Goal: Obtain resource: Download file/media

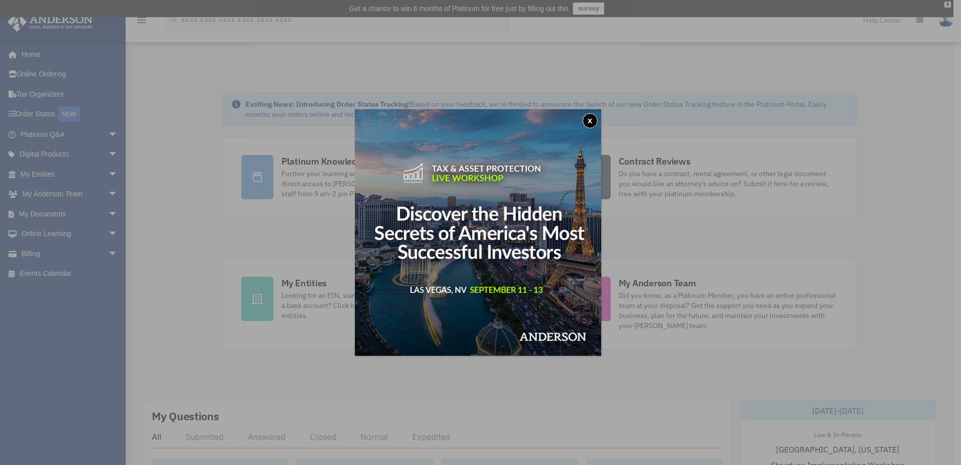
click at [598, 118] on button "x" at bounding box center [590, 120] width 15 height 15
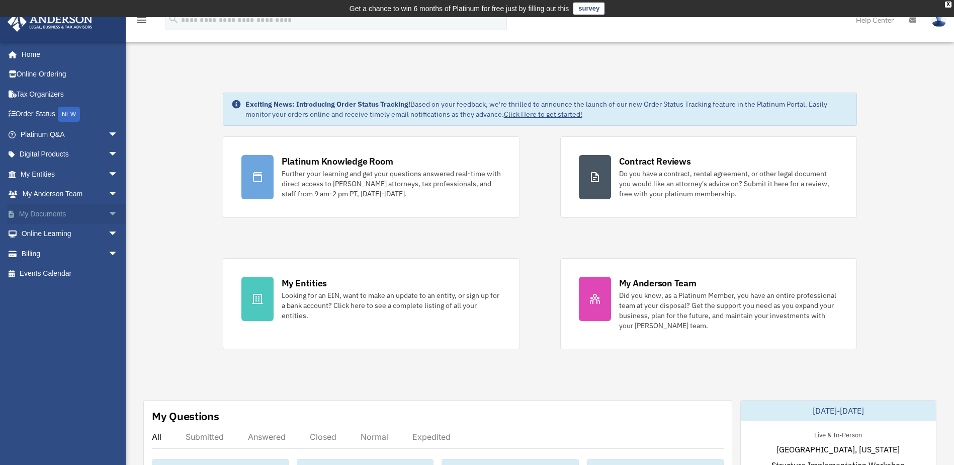
click at [69, 209] on link "My Documents arrow_drop_down" at bounding box center [70, 214] width 126 height 20
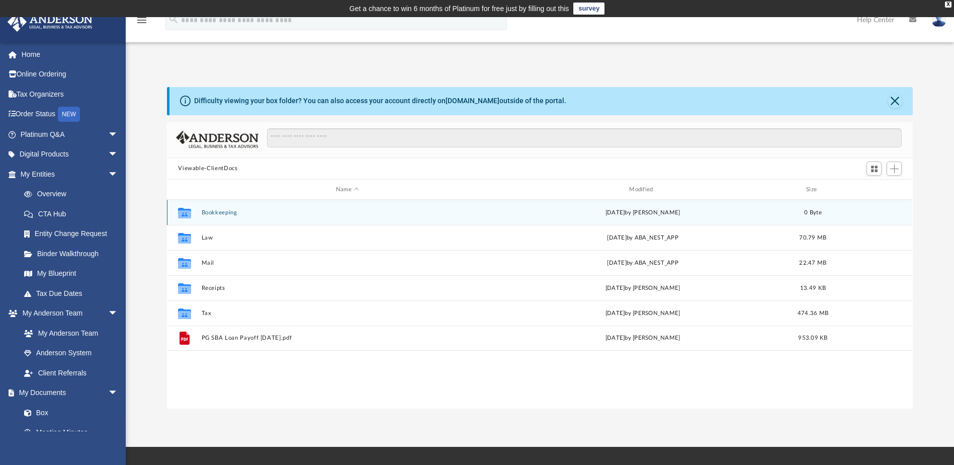
scroll to position [221, 738]
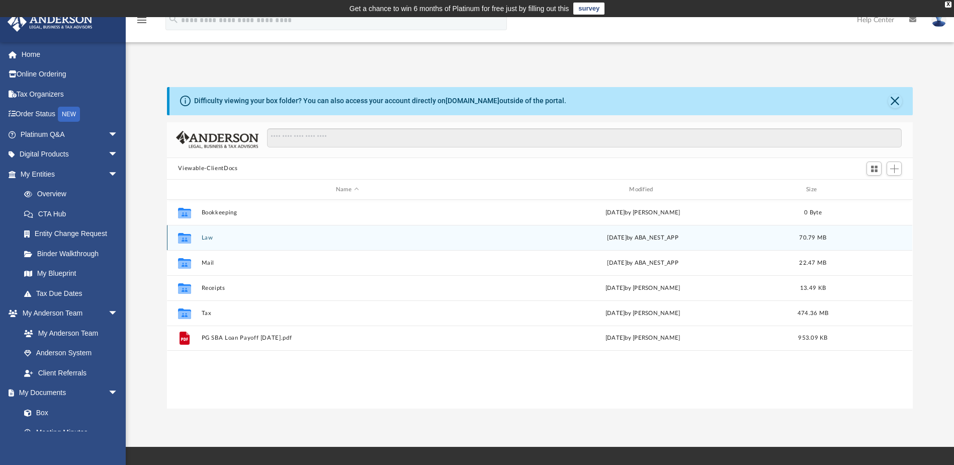
click at [247, 244] on div "Collaborated Folder Law [DATE] by ABA_NEST_APP 70.79 MB" at bounding box center [539, 237] width 745 height 25
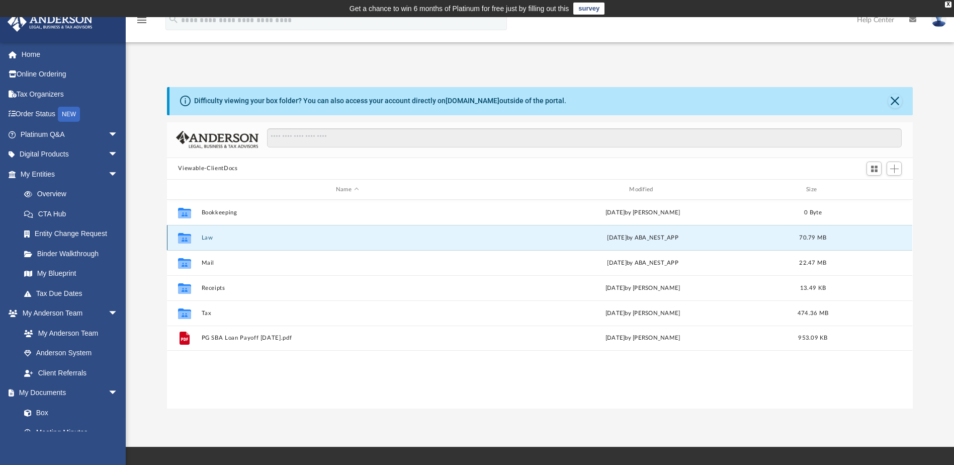
click at [186, 240] on icon "grid" at bounding box center [184, 238] width 13 height 11
drag, startPoint x: 581, startPoint y: 236, endPoint x: 648, endPoint y: 237, distance: 66.9
click at [595, 237] on div "[DATE] by ABA_NEST_APP" at bounding box center [642, 237] width 291 height 9
click at [648, 237] on div "[DATE] by ABA_NEST_APP" at bounding box center [642, 237] width 291 height 9
click at [799, 236] on span "70.79 MB" at bounding box center [812, 238] width 27 height 6
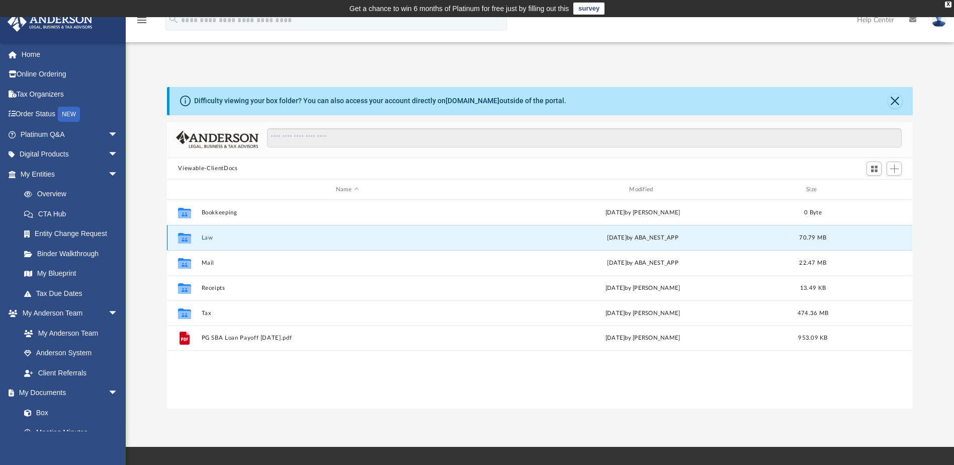
click at [189, 241] on icon "grid" at bounding box center [184, 239] width 13 height 8
click at [193, 241] on div "Collaborated Folder" at bounding box center [184, 238] width 25 height 16
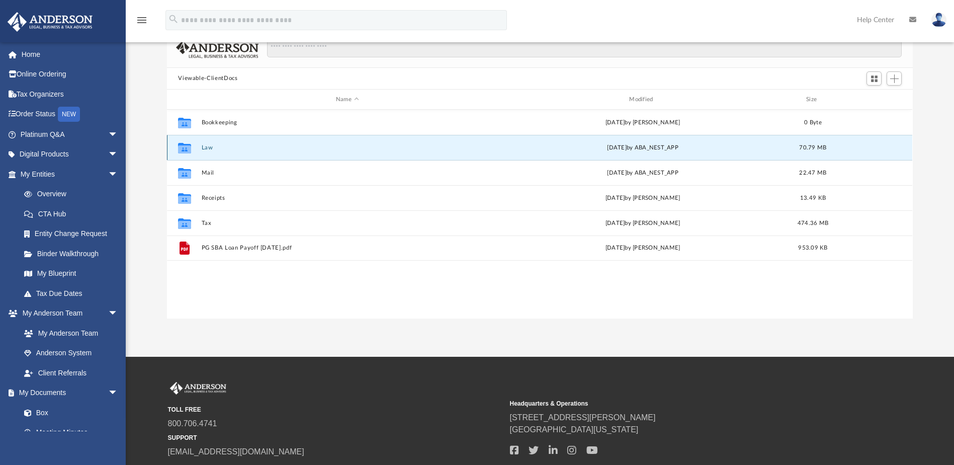
scroll to position [0, 0]
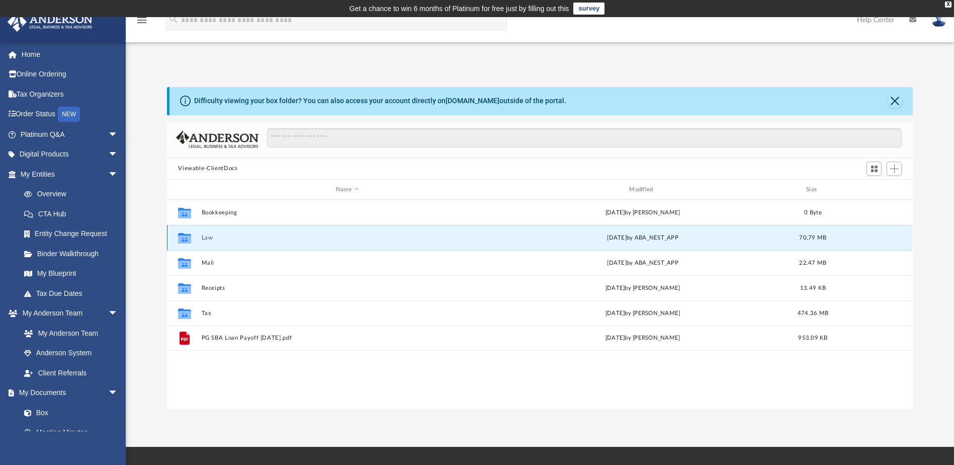
click at [206, 239] on button "Law" at bounding box center [347, 237] width 291 height 7
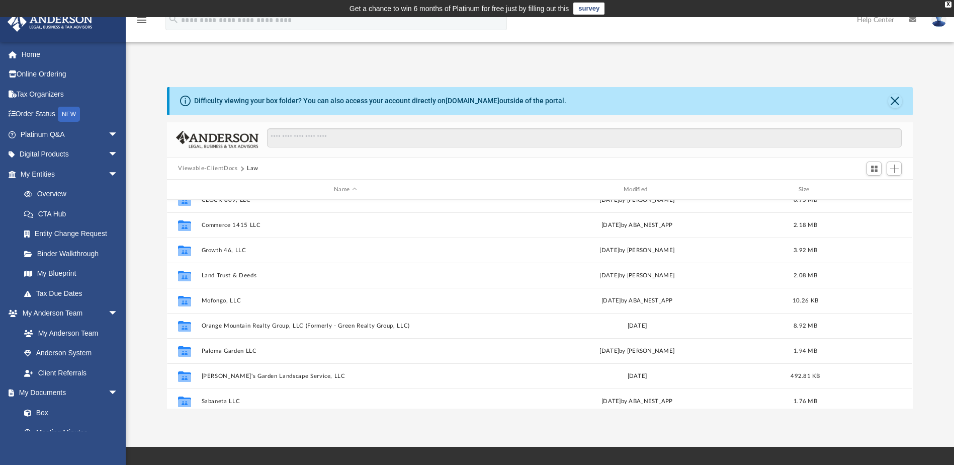
scroll to position [151, 0]
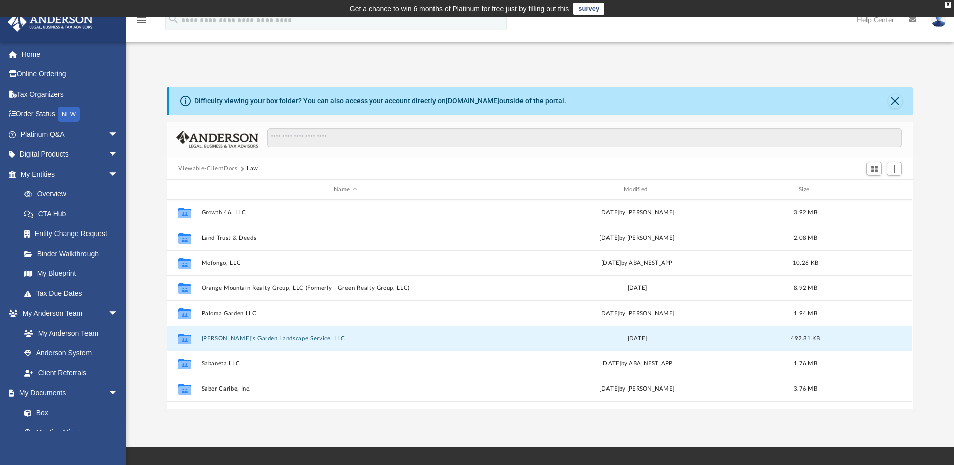
click at [261, 337] on button "[PERSON_NAME]'s Garden Landscape Service, LLC" at bounding box center [346, 338] width 288 height 7
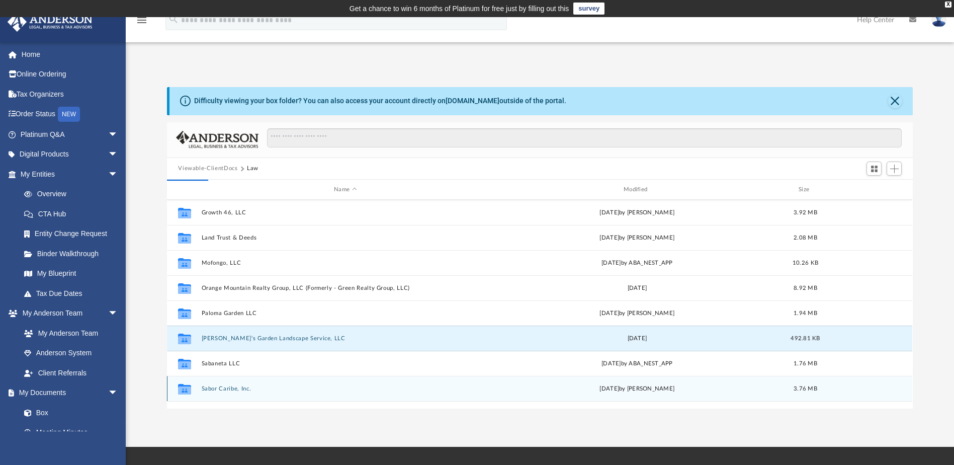
scroll to position [0, 0]
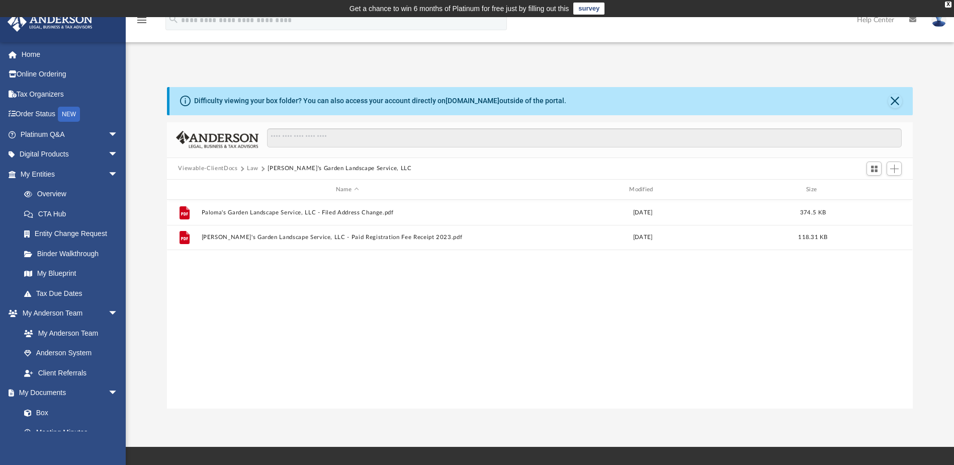
click at [256, 169] on button "Law" at bounding box center [253, 168] width 12 height 9
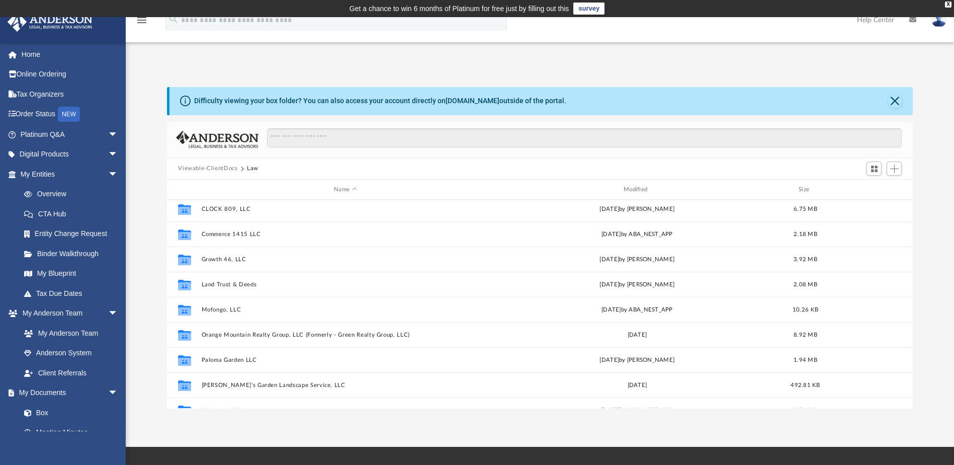
scroll to position [151, 0]
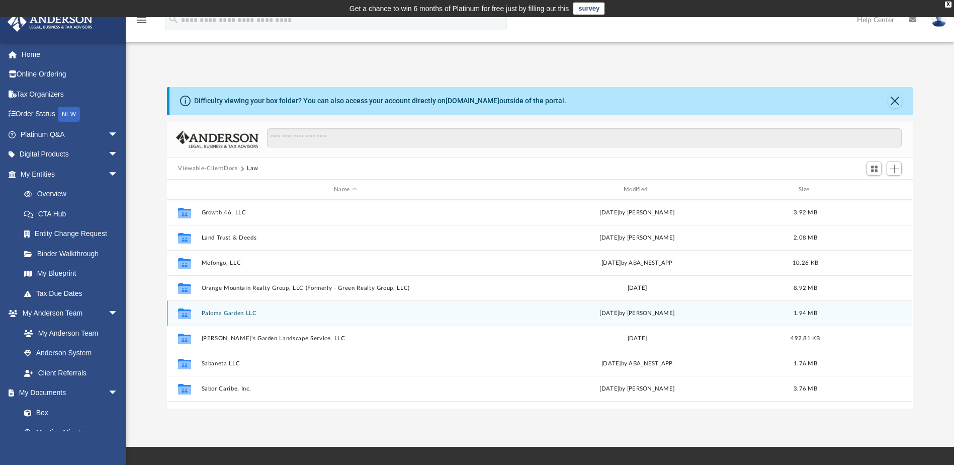
click at [237, 314] on button "Paloma Garden LLC" at bounding box center [346, 313] width 288 height 7
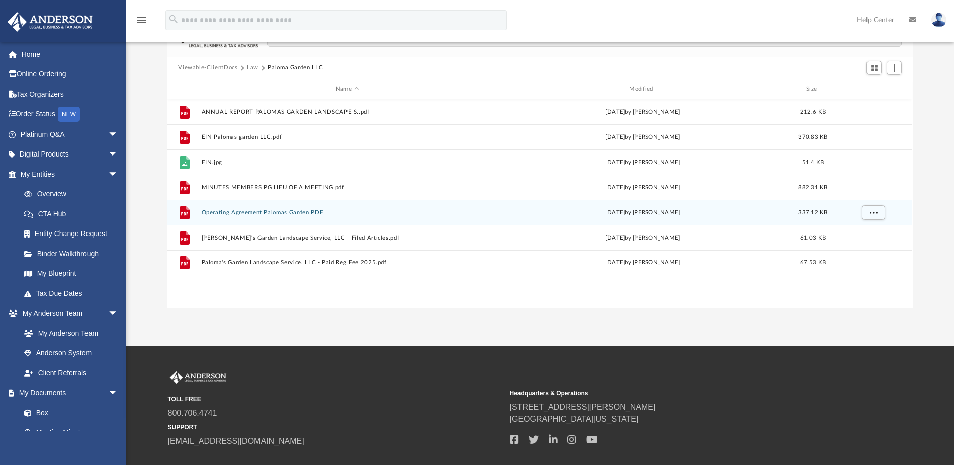
scroll to position [50, 0]
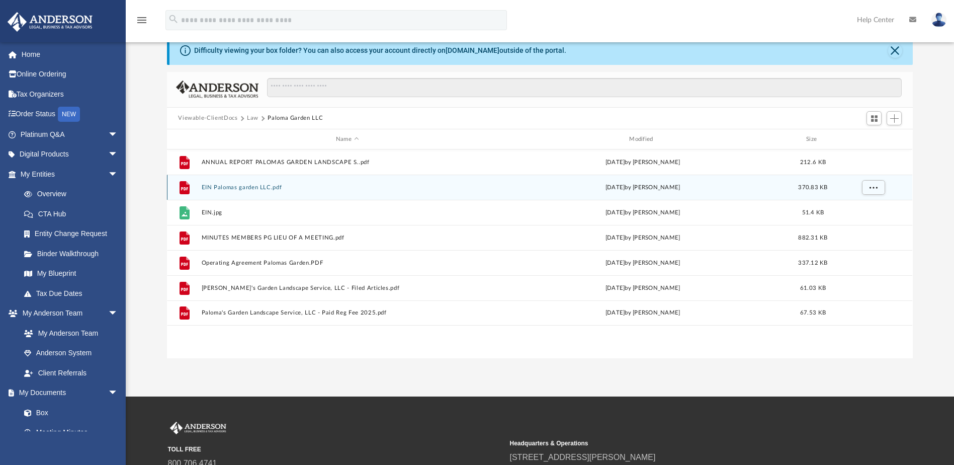
click at [265, 195] on div "File EIN Palomas garden LLC.pdf [DATE] by [PERSON_NAME] 370.83 KB" at bounding box center [539, 186] width 745 height 25
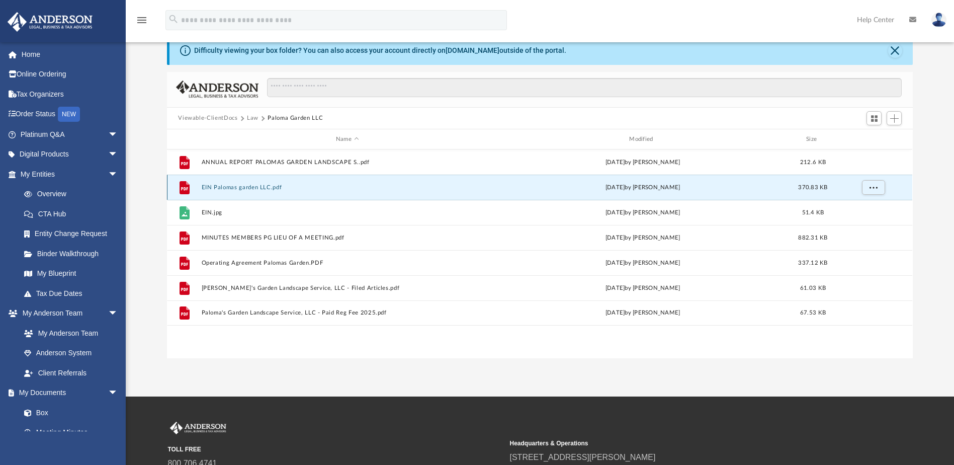
click at [266, 184] on button "EIN Palomas garden LLC.pdf" at bounding box center [347, 187] width 291 height 7
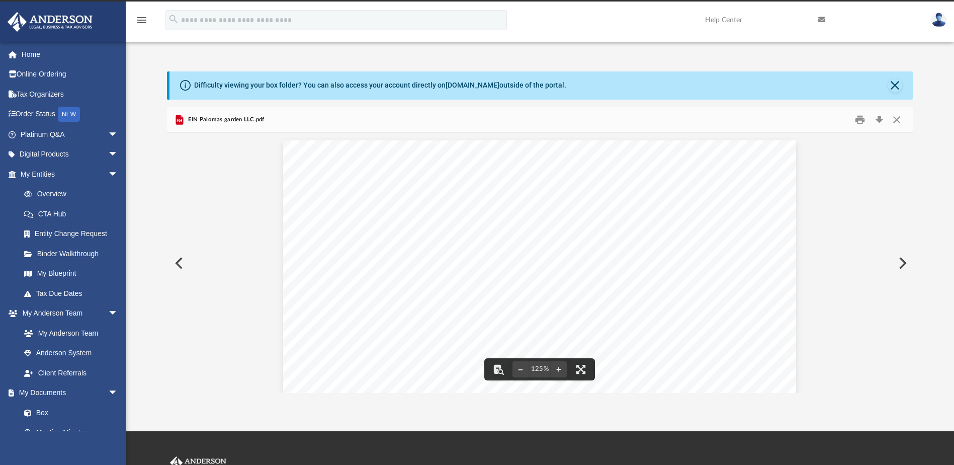
scroll to position [0, 0]
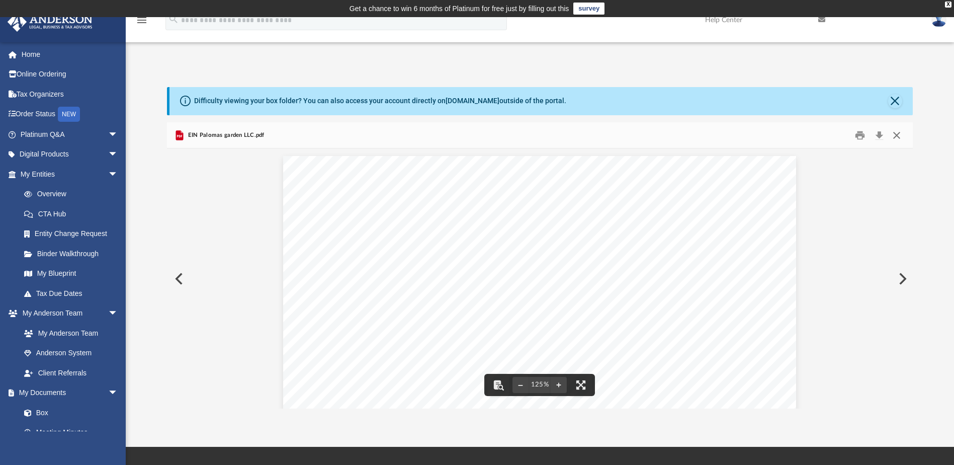
click at [889, 140] on button "Close" at bounding box center [896, 135] width 18 height 16
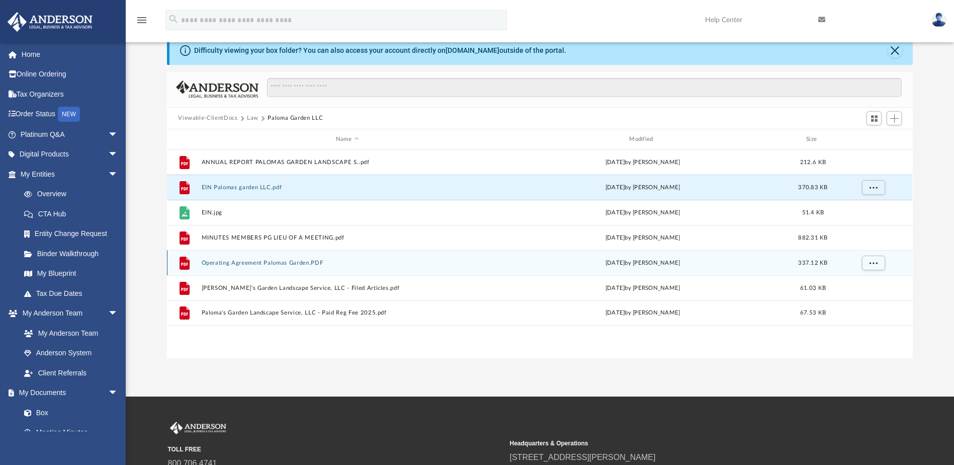
scroll to position [101, 0]
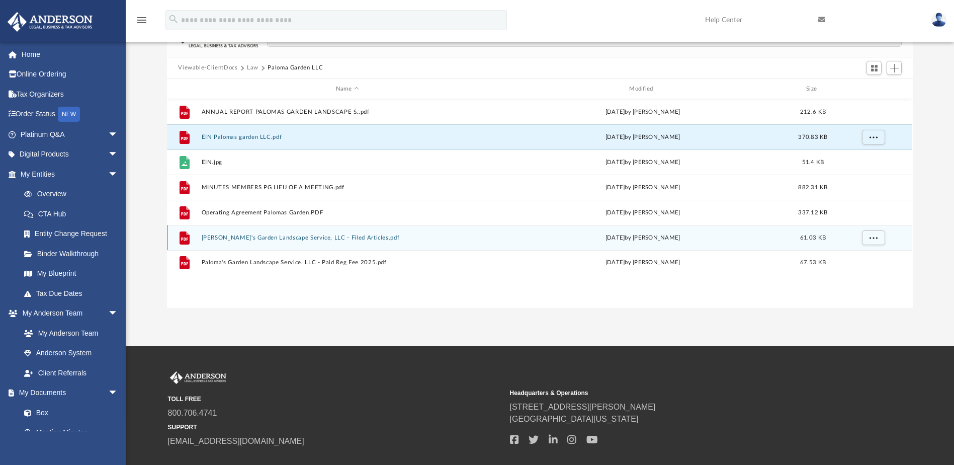
click at [349, 240] on button "[PERSON_NAME]'s Garden Landscape Service, LLC - Filed Articles.pdf" at bounding box center [347, 237] width 291 height 7
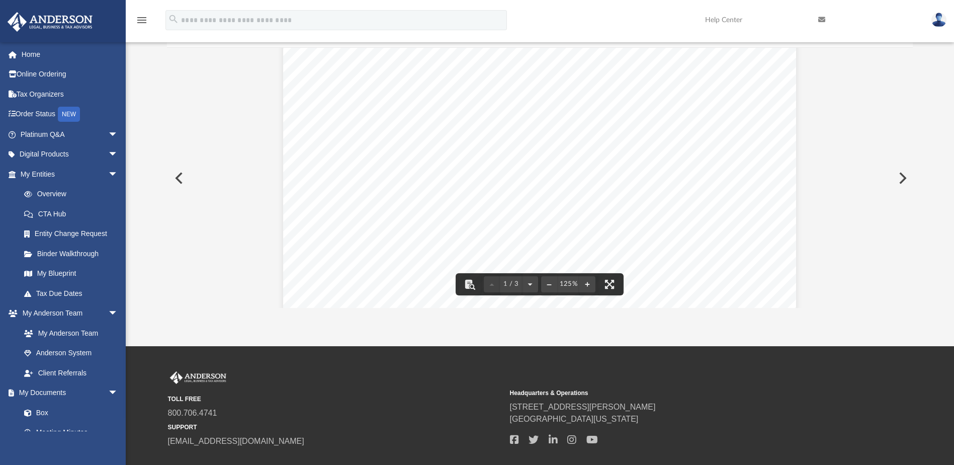
scroll to position [0, 0]
click at [176, 173] on button "Preview" at bounding box center [178, 178] width 22 height 28
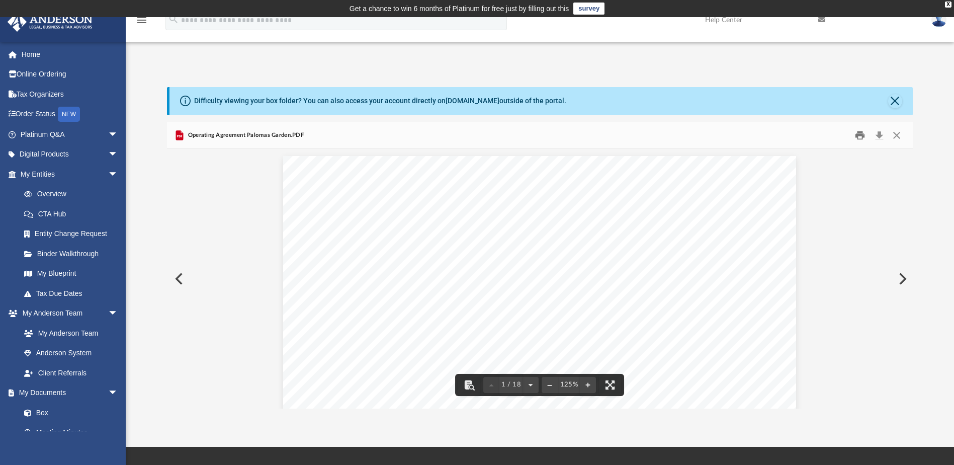
click at [863, 135] on button "Print" at bounding box center [860, 135] width 20 height 16
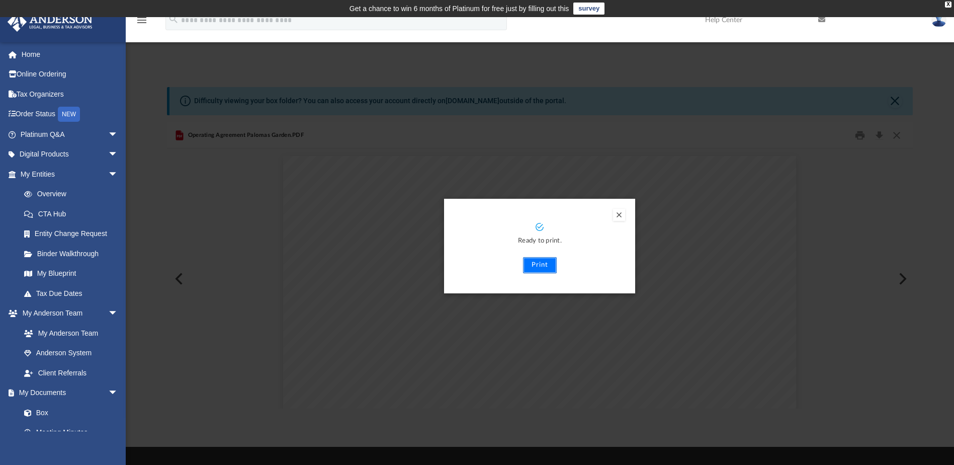
click at [539, 269] on button "Print" at bounding box center [540, 265] width 34 height 16
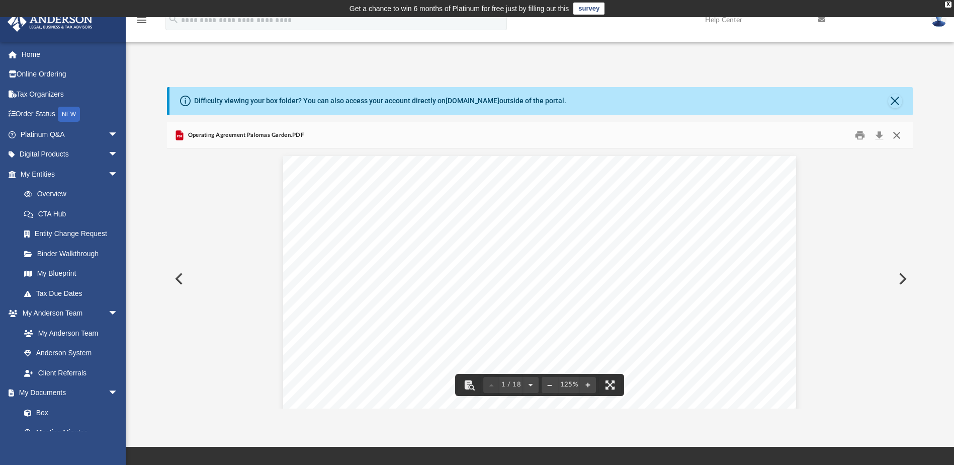
click at [901, 132] on button "Close" at bounding box center [896, 135] width 18 height 16
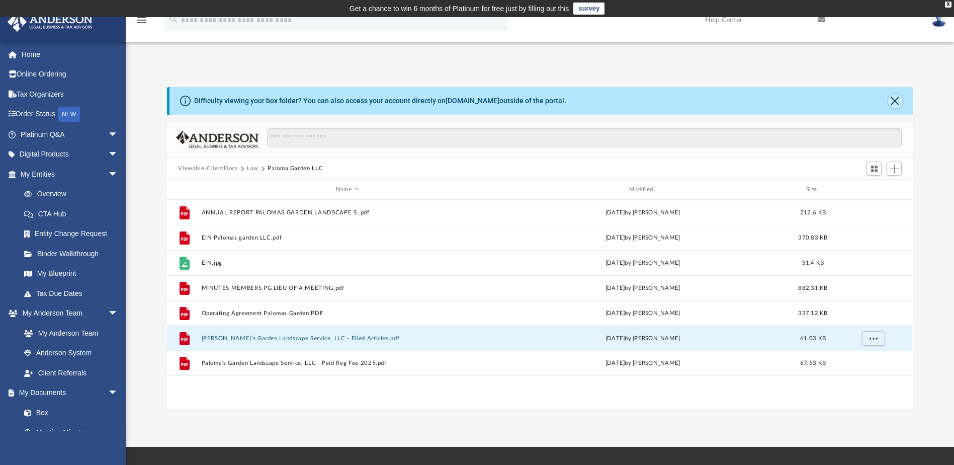
click at [892, 105] on button "Close" at bounding box center [895, 101] width 14 height 14
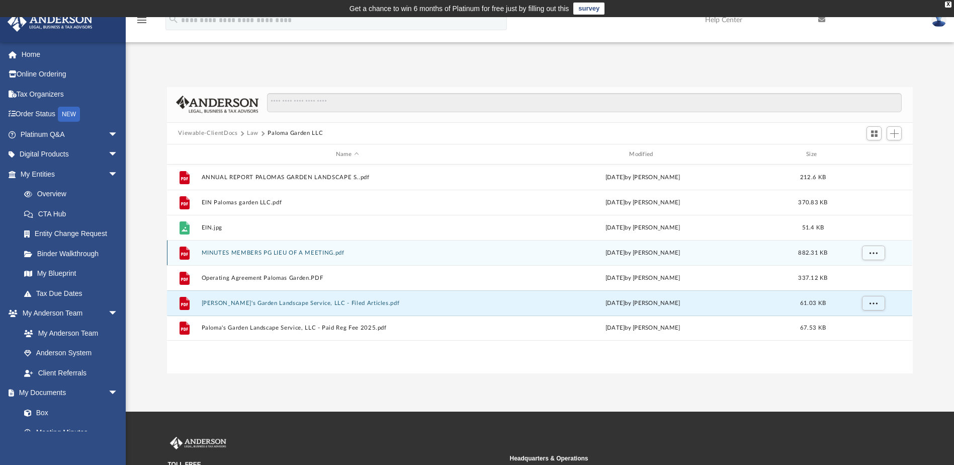
click at [327, 261] on div "File MINUTES MEMBERS PG LIEU OF A MEETING.pdf [DATE] by [PERSON_NAME] 882.31 KB" at bounding box center [539, 252] width 745 height 25
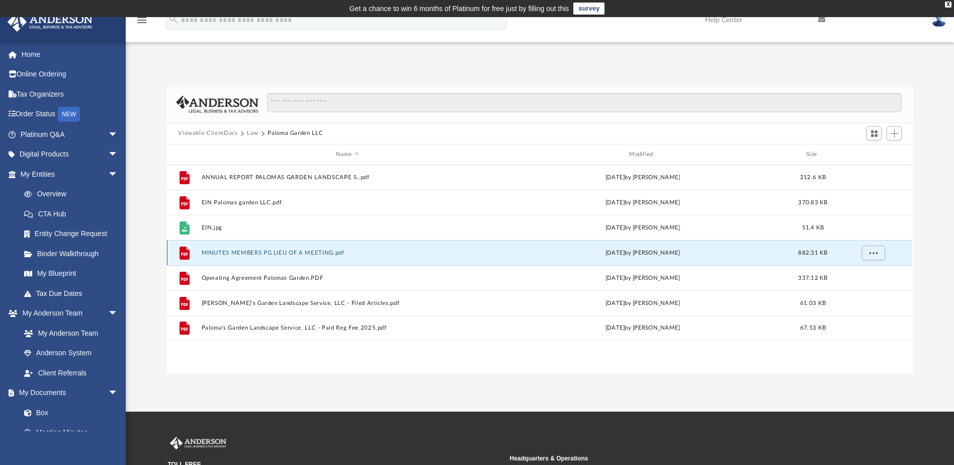
click at [327, 250] on button "MINUTES MEMBERS PG LIEU OF A MEETING.pdf" at bounding box center [347, 252] width 291 height 7
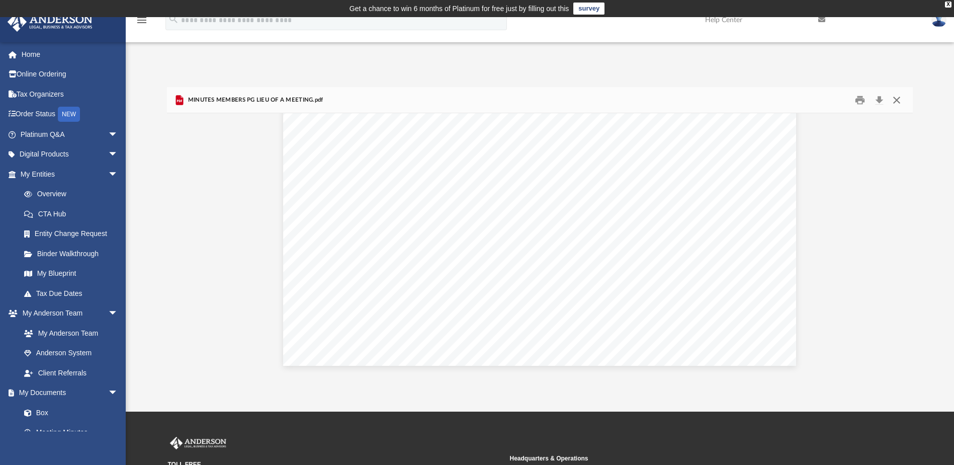
click at [894, 97] on button "Close" at bounding box center [896, 100] width 18 height 16
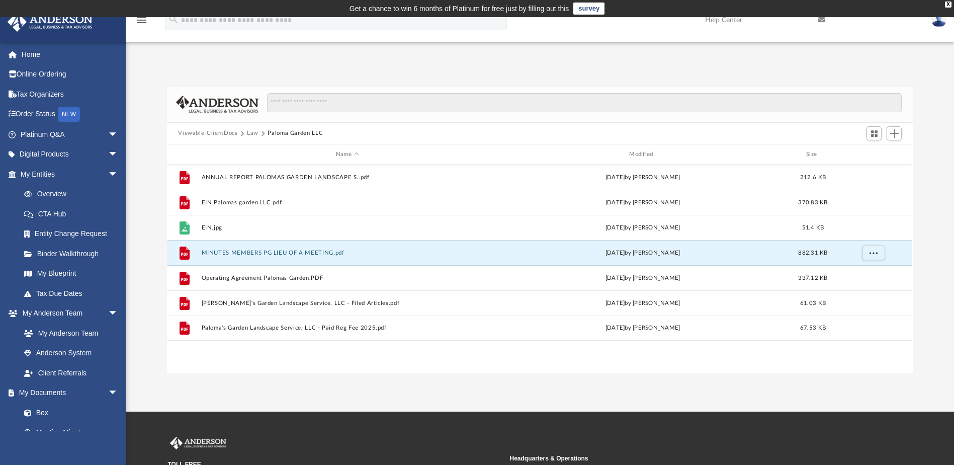
click at [252, 132] on button "Law" at bounding box center [253, 133] width 12 height 9
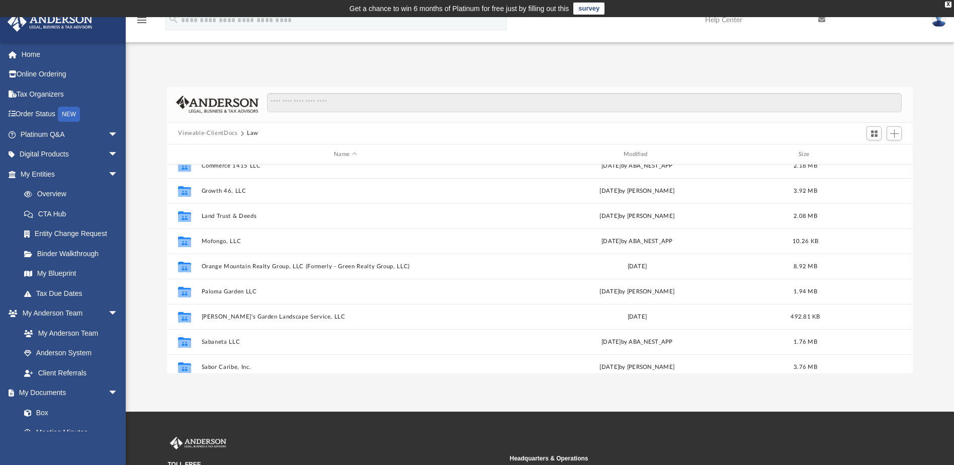
scroll to position [201, 0]
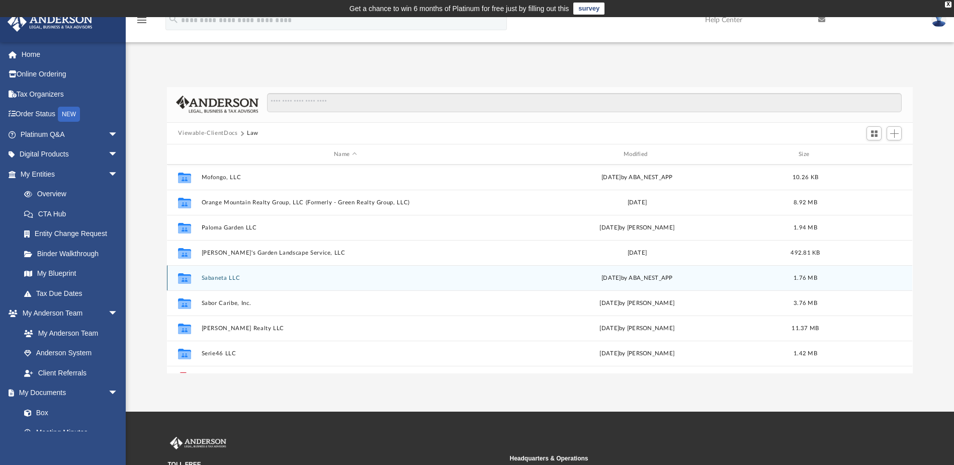
click at [218, 279] on button "Sabaneta LLC" at bounding box center [346, 278] width 288 height 7
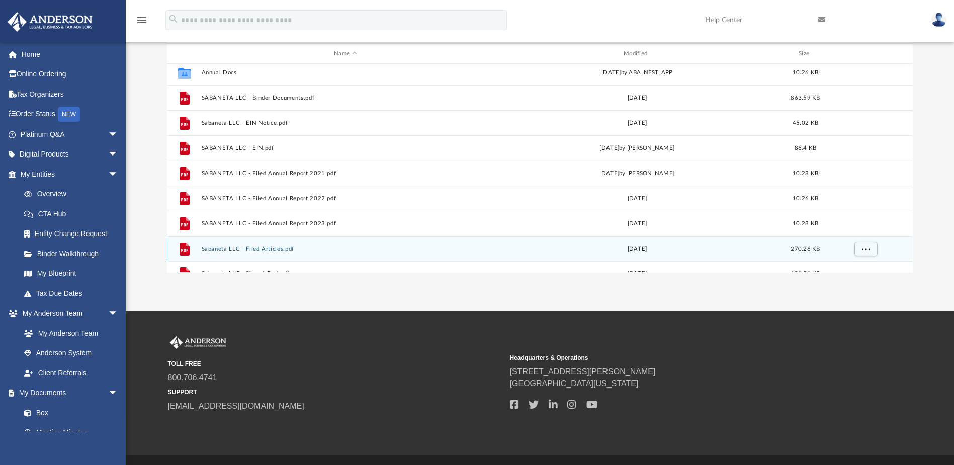
scroll to position [0, 0]
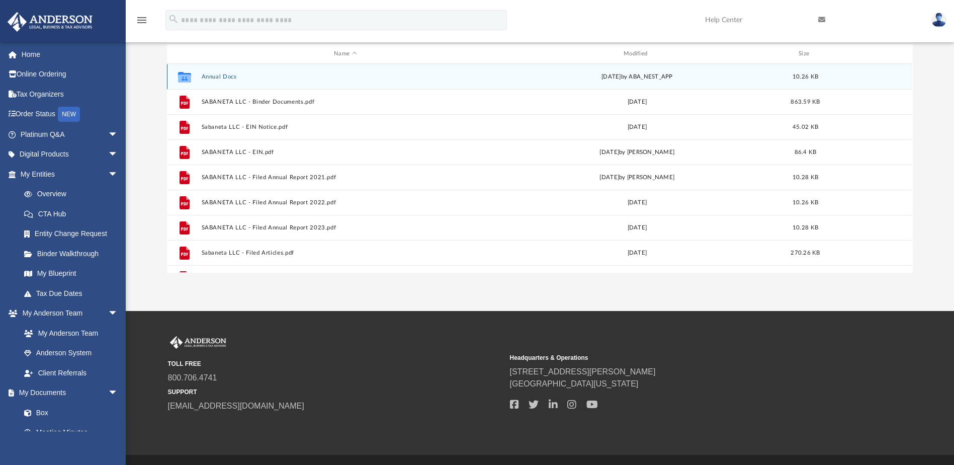
click at [215, 76] on button "Annual Docs" at bounding box center [346, 76] width 288 height 7
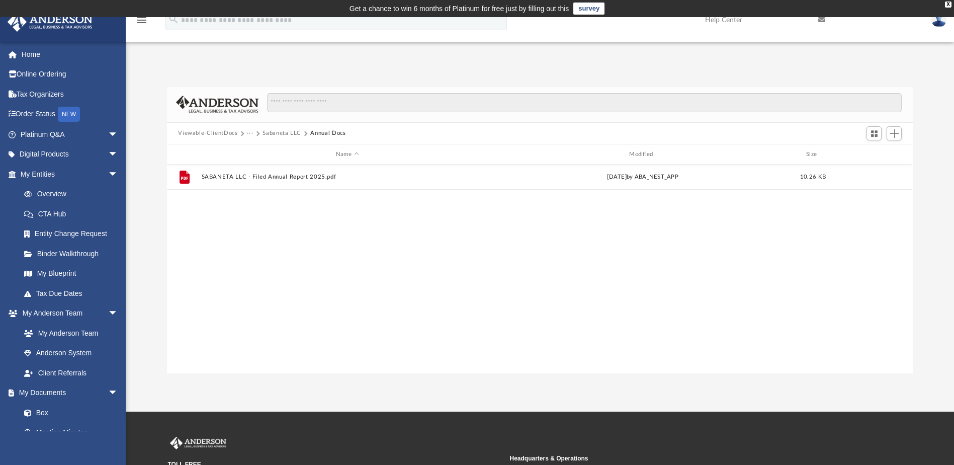
click at [286, 134] on button "Sabaneta LLC" at bounding box center [281, 133] width 39 height 9
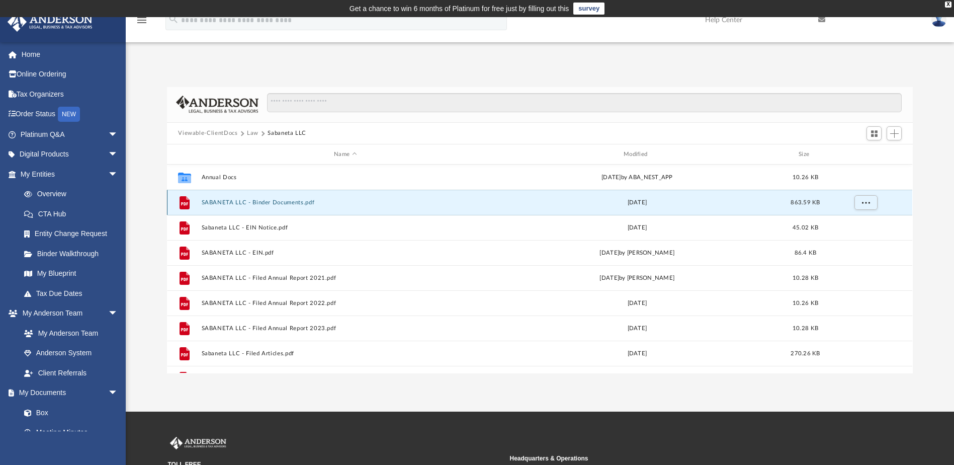
click at [248, 203] on button "SABANETA LLC - Binder Documents.pdf" at bounding box center [346, 202] width 288 height 7
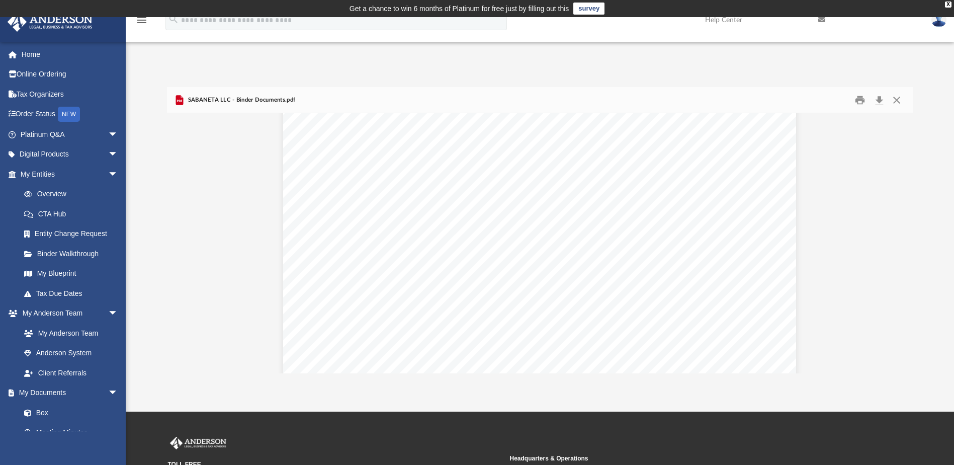
scroll to position [36990, 0]
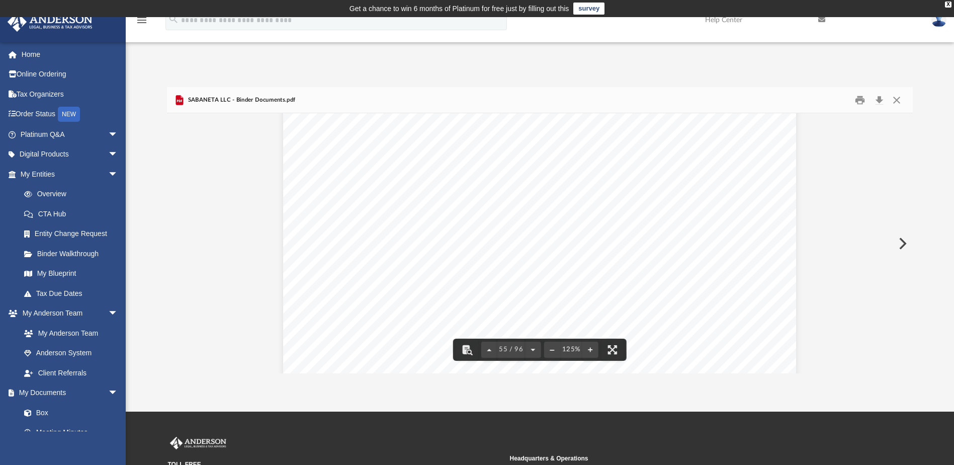
drag, startPoint x: 905, startPoint y: 247, endPoint x: 881, endPoint y: 170, distance: 80.1
click at [881, 170] on div "Operating Agreement of SABANETA LLC Page 33 of 39 (h) Assignment Assignment mea…" at bounding box center [539, 242] width 745 height 259
click at [857, 99] on button "Print" at bounding box center [860, 100] width 20 height 16
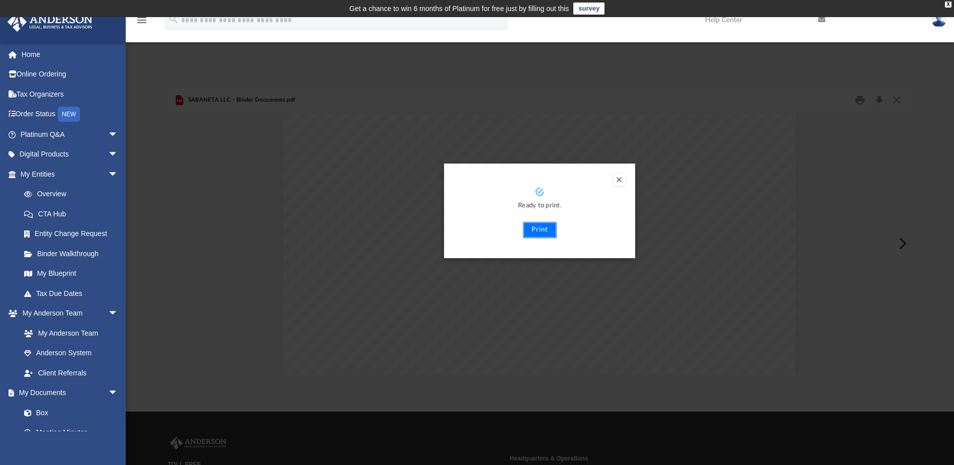
click at [532, 233] on button "Print" at bounding box center [540, 230] width 34 height 16
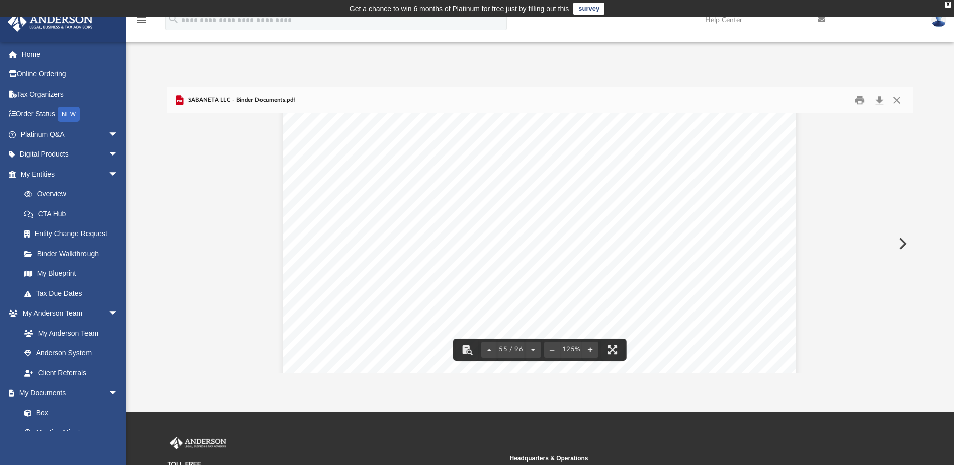
scroll to position [36487, 0]
click at [896, 102] on button "Close" at bounding box center [896, 100] width 18 height 16
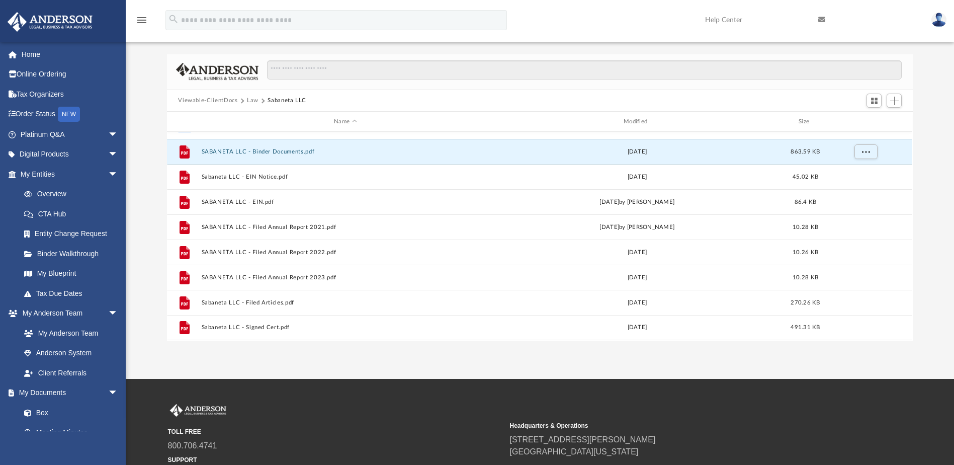
scroll to position [50, 0]
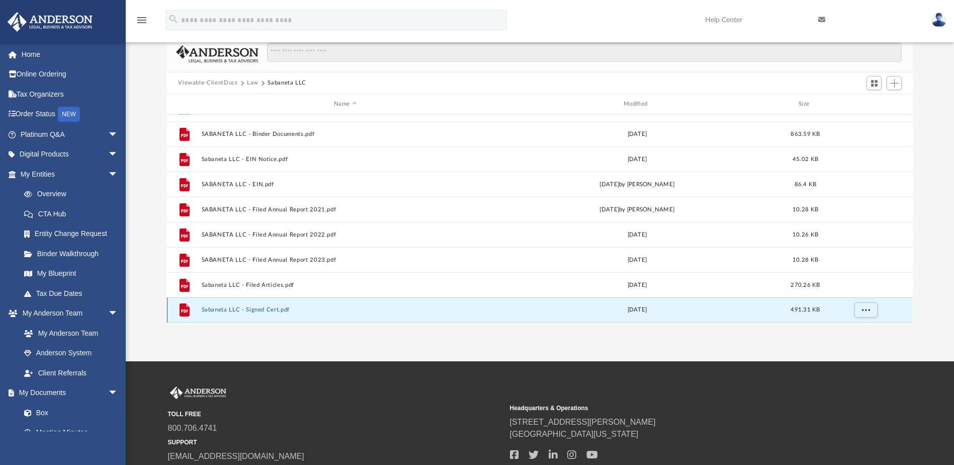
click at [258, 308] on button "Sabaneta LLC - Signed Cert.pdf" at bounding box center [346, 310] width 288 height 7
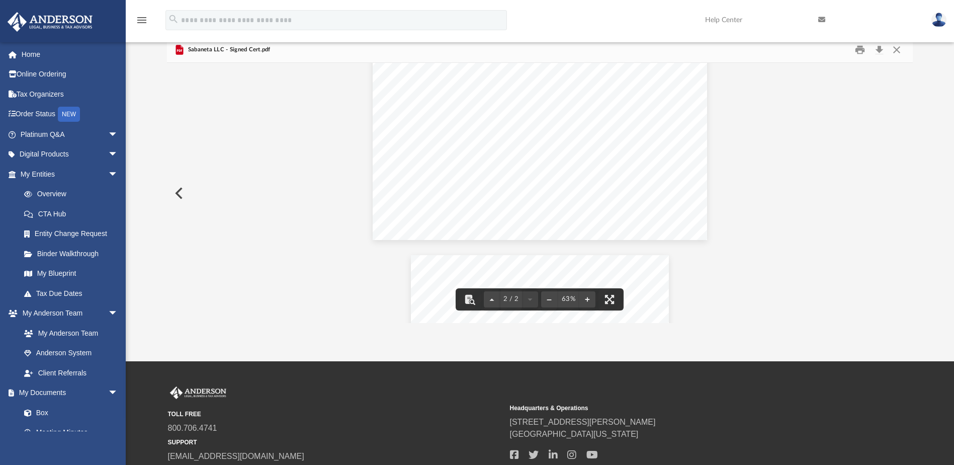
scroll to position [0, 0]
click at [899, 47] on button "Close" at bounding box center [896, 50] width 18 height 16
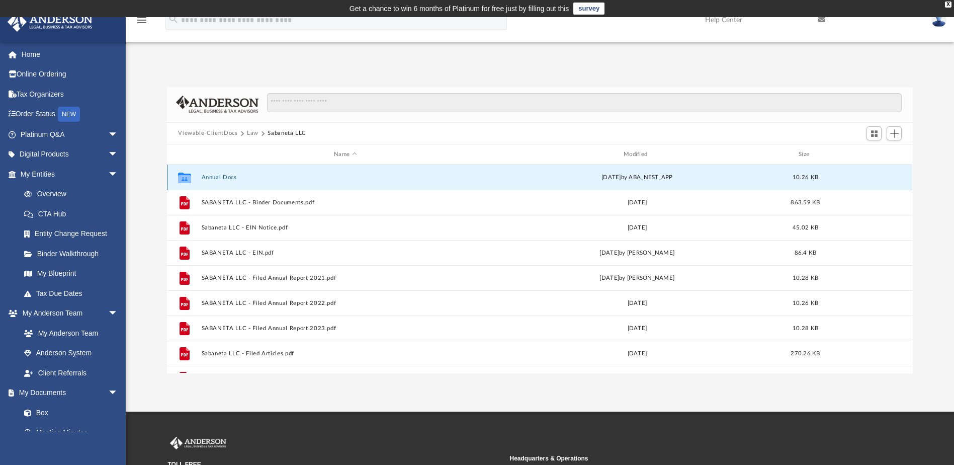
click at [221, 180] on button "Annual Docs" at bounding box center [346, 177] width 288 height 7
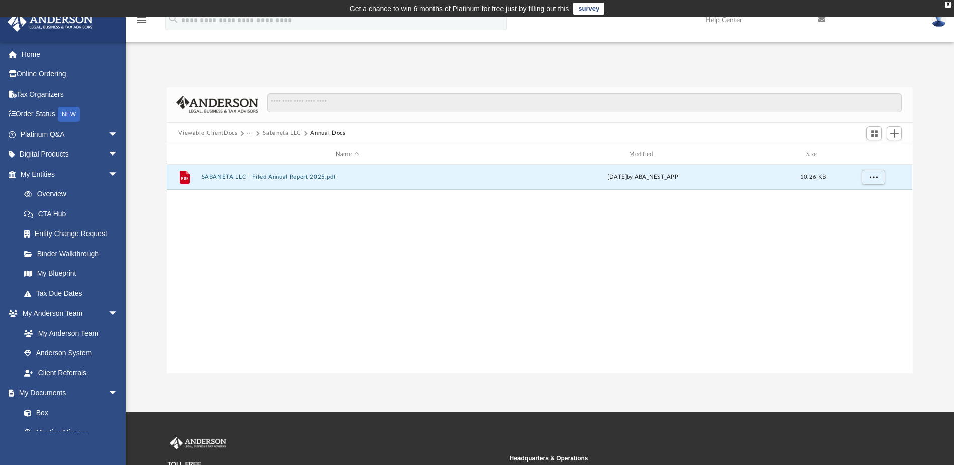
click at [280, 176] on button "SABANETA LLC - Filed Annual Report 2025.pdf" at bounding box center [347, 177] width 291 height 7
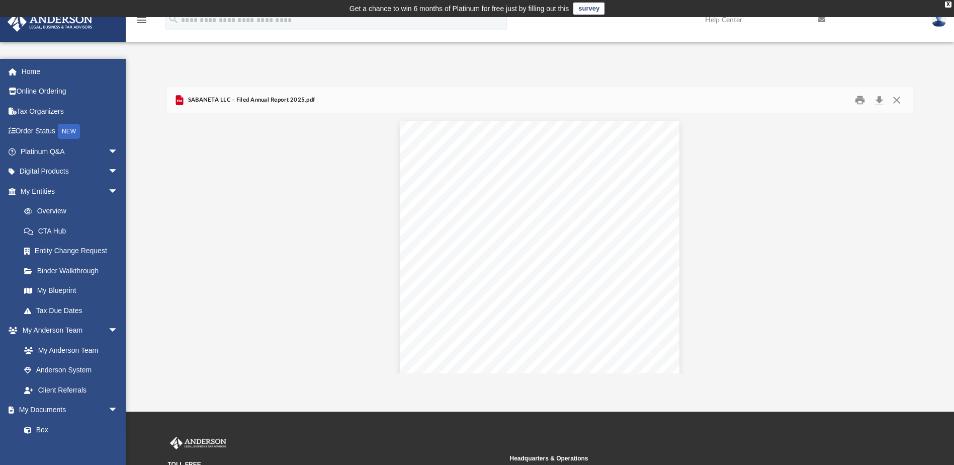
scroll to position [221, 738]
